Goal: Find specific fact: Find contact information

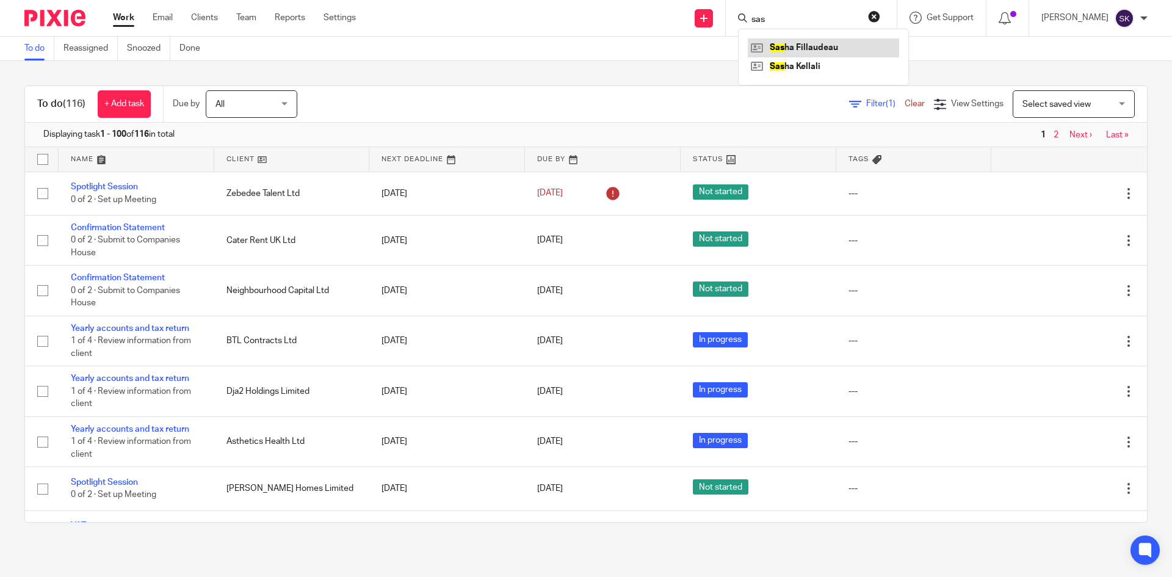
type input "sas"
click at [799, 41] on link at bounding box center [822, 47] width 151 height 18
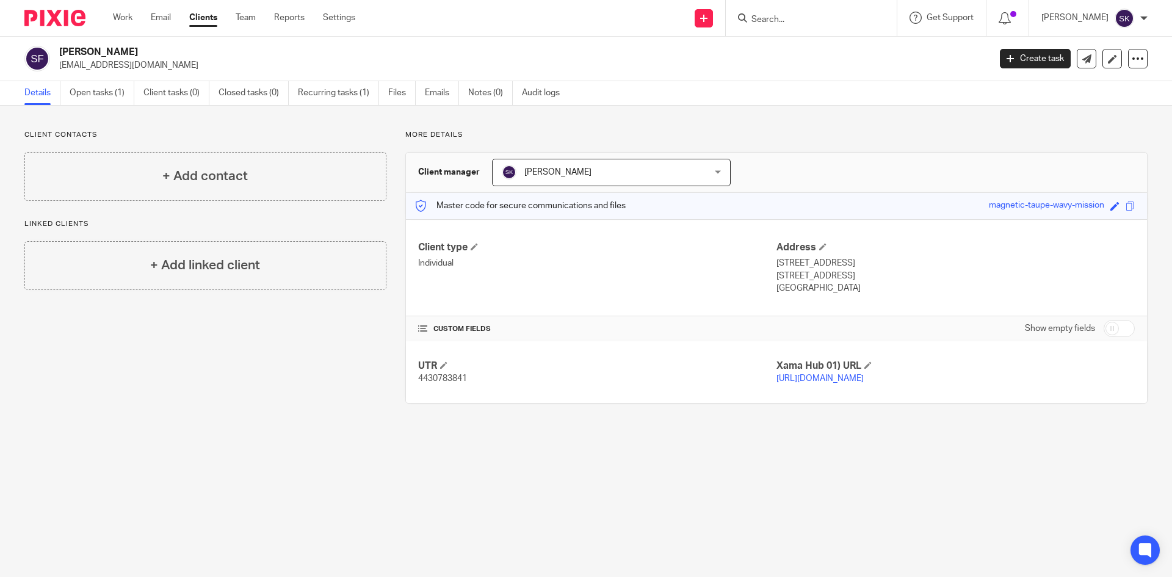
click at [442, 381] on span "4430783841" at bounding box center [442, 378] width 49 height 9
copy span "4430783841"
